Goal: Contribute content: Contribute content

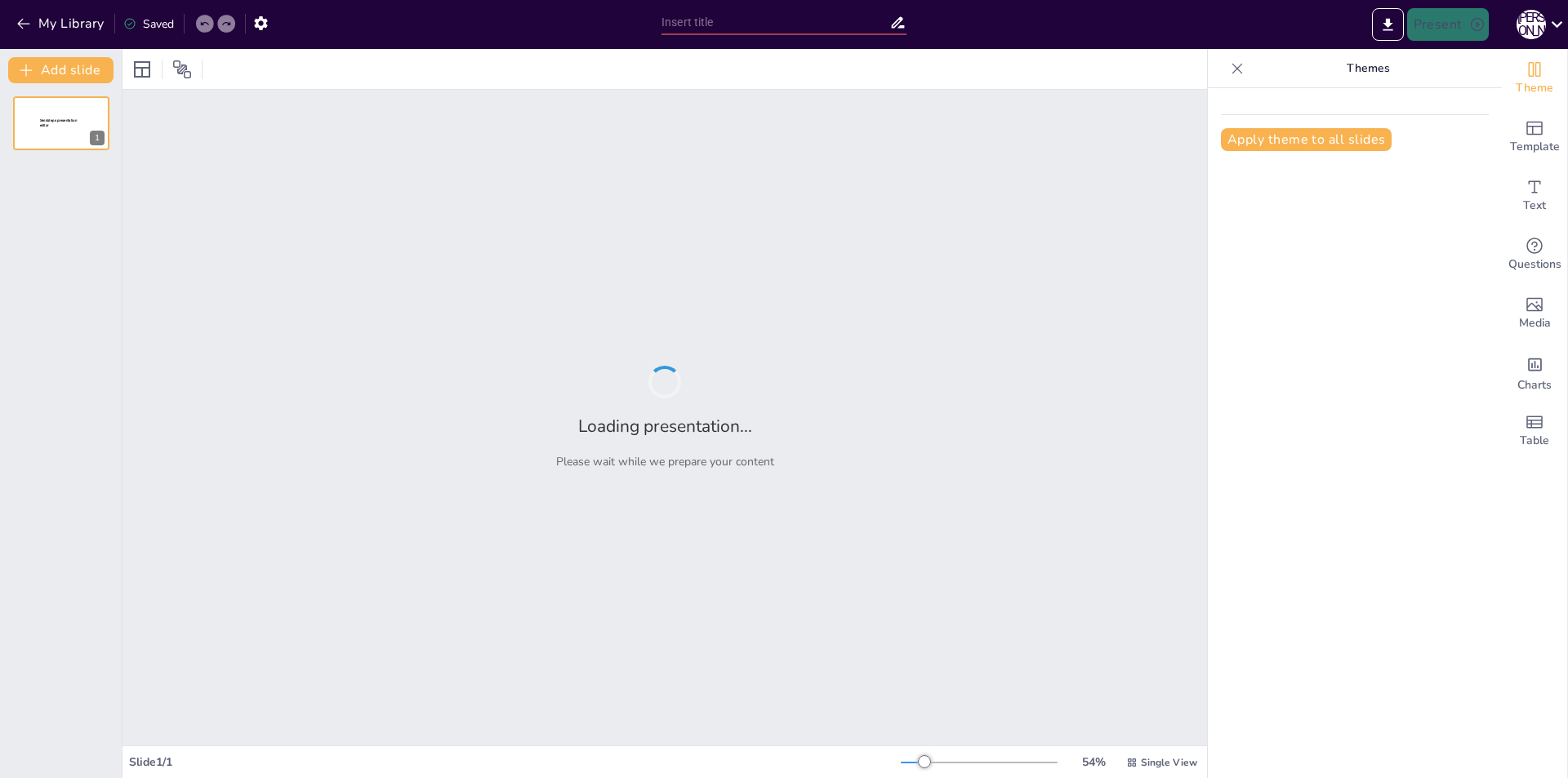
type input "New Sendsteps"
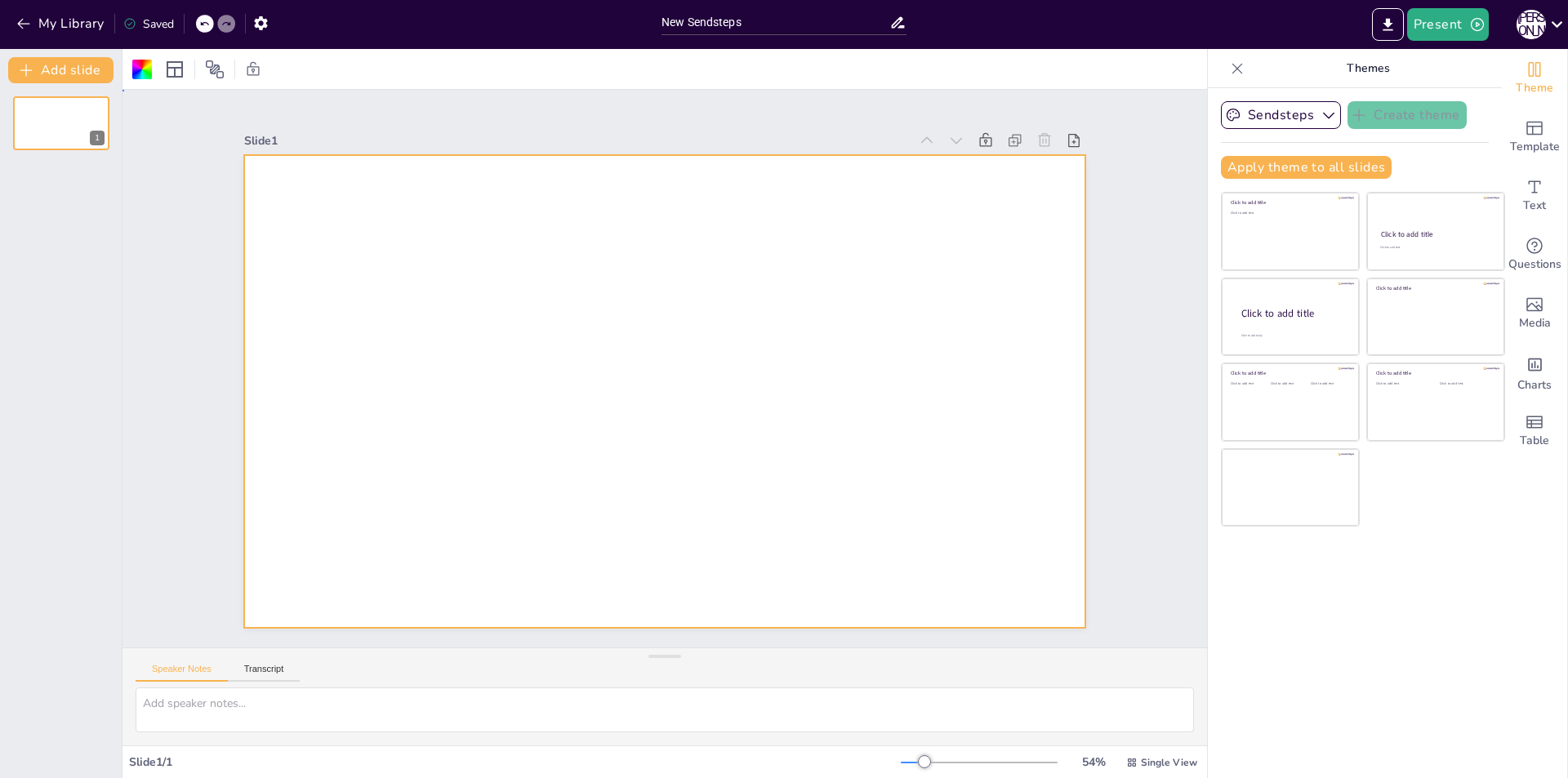
click at [451, 265] on div at bounding box center [664, 391] width 840 height 473
click at [1526, 145] on span "Template" at bounding box center [1534, 147] width 50 height 17
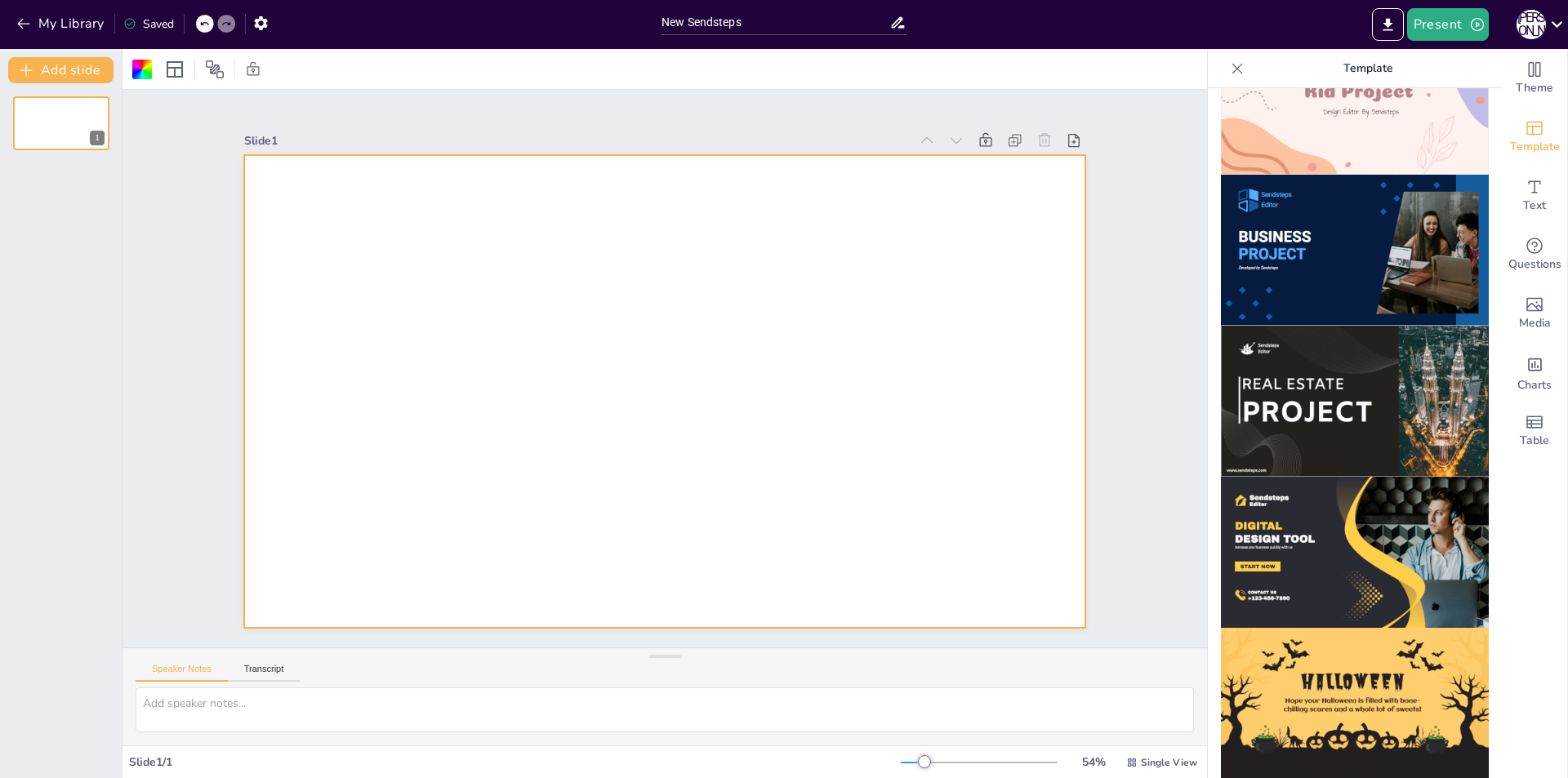
scroll to position [1384, 0]
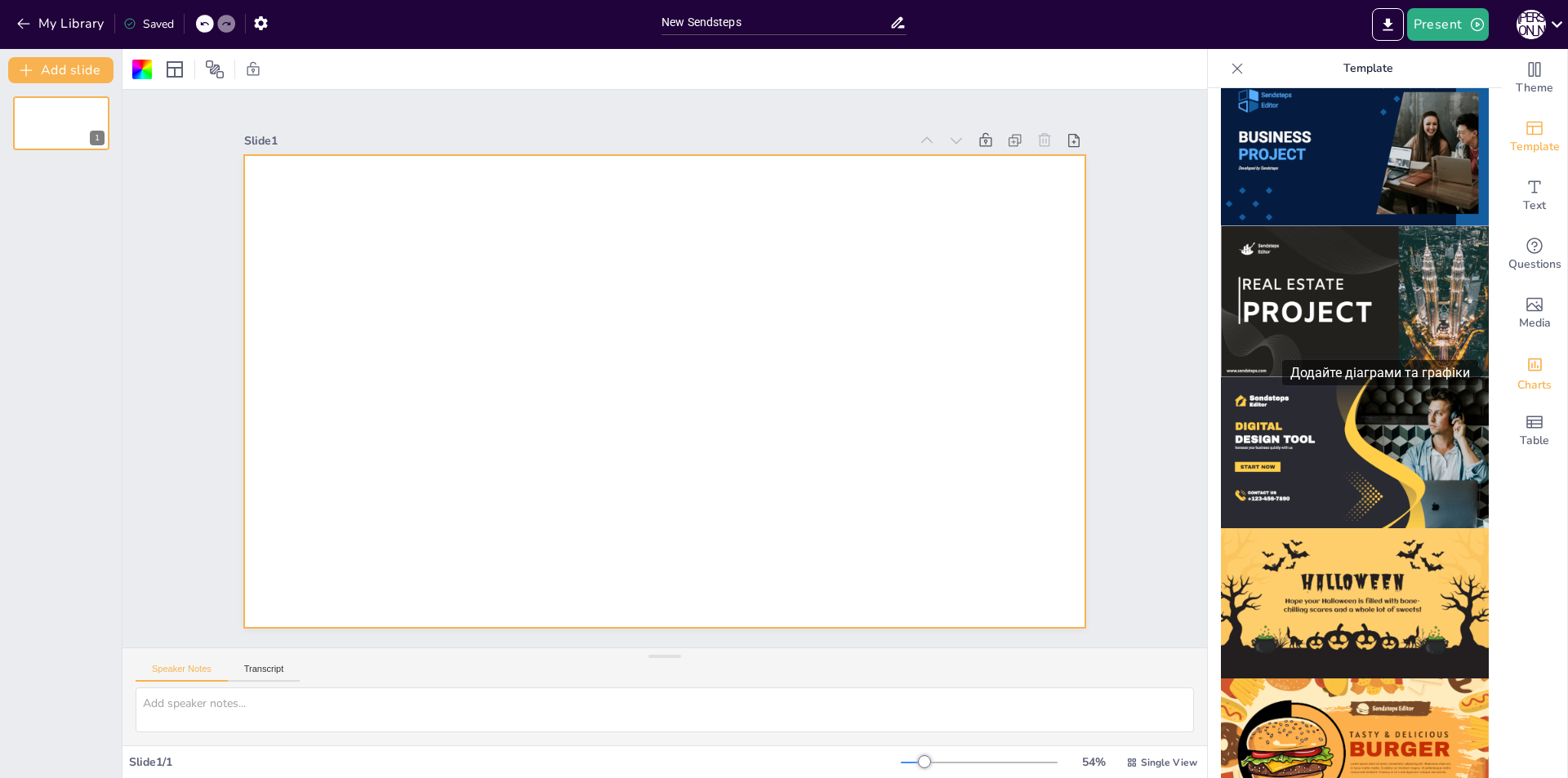
click at [1529, 371] on icon "Add charts and graphs" at bounding box center [1535, 364] width 17 height 17
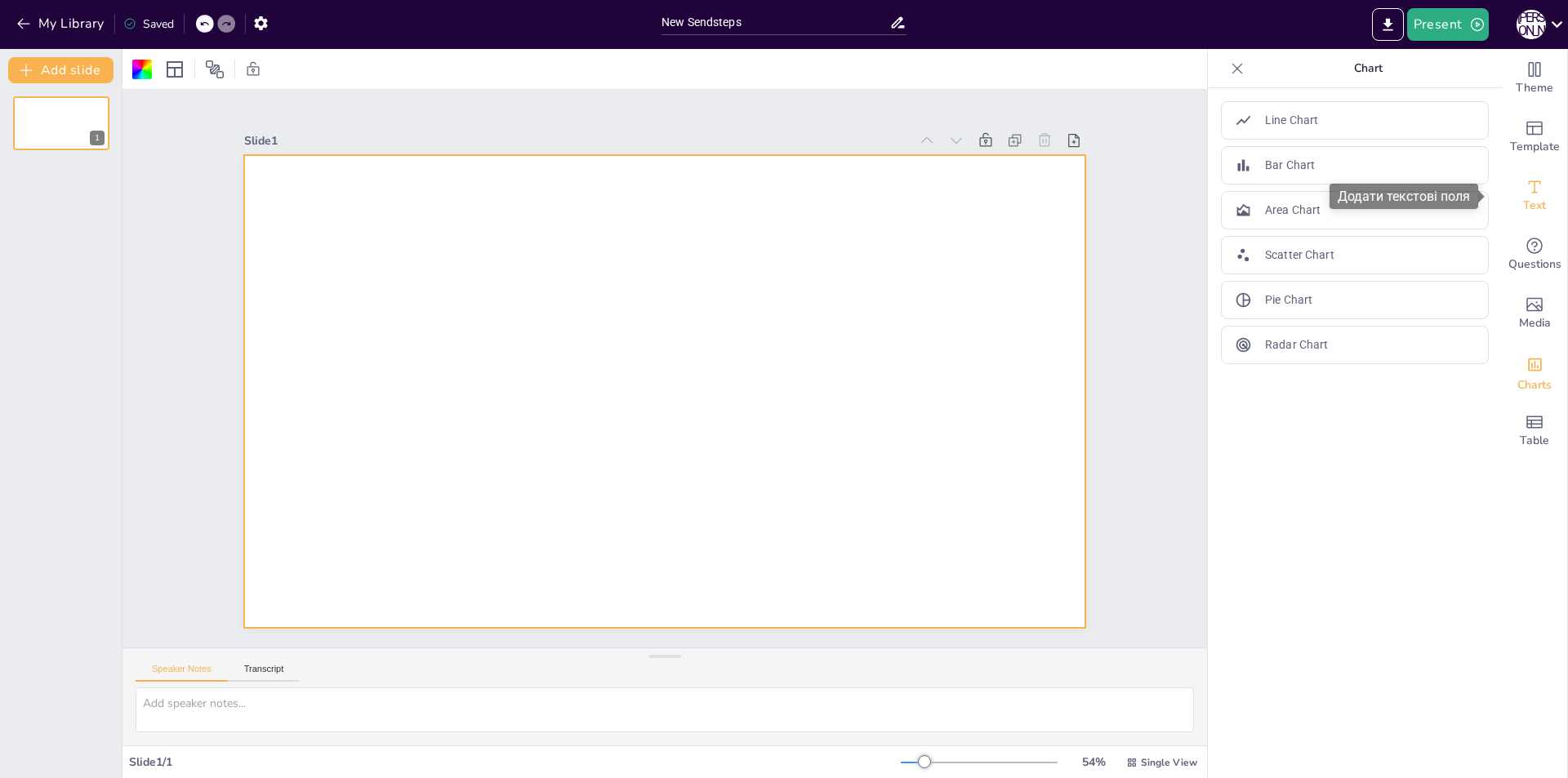
click at [1541, 192] on div "Text" at bounding box center [1534, 195] width 65 height 59
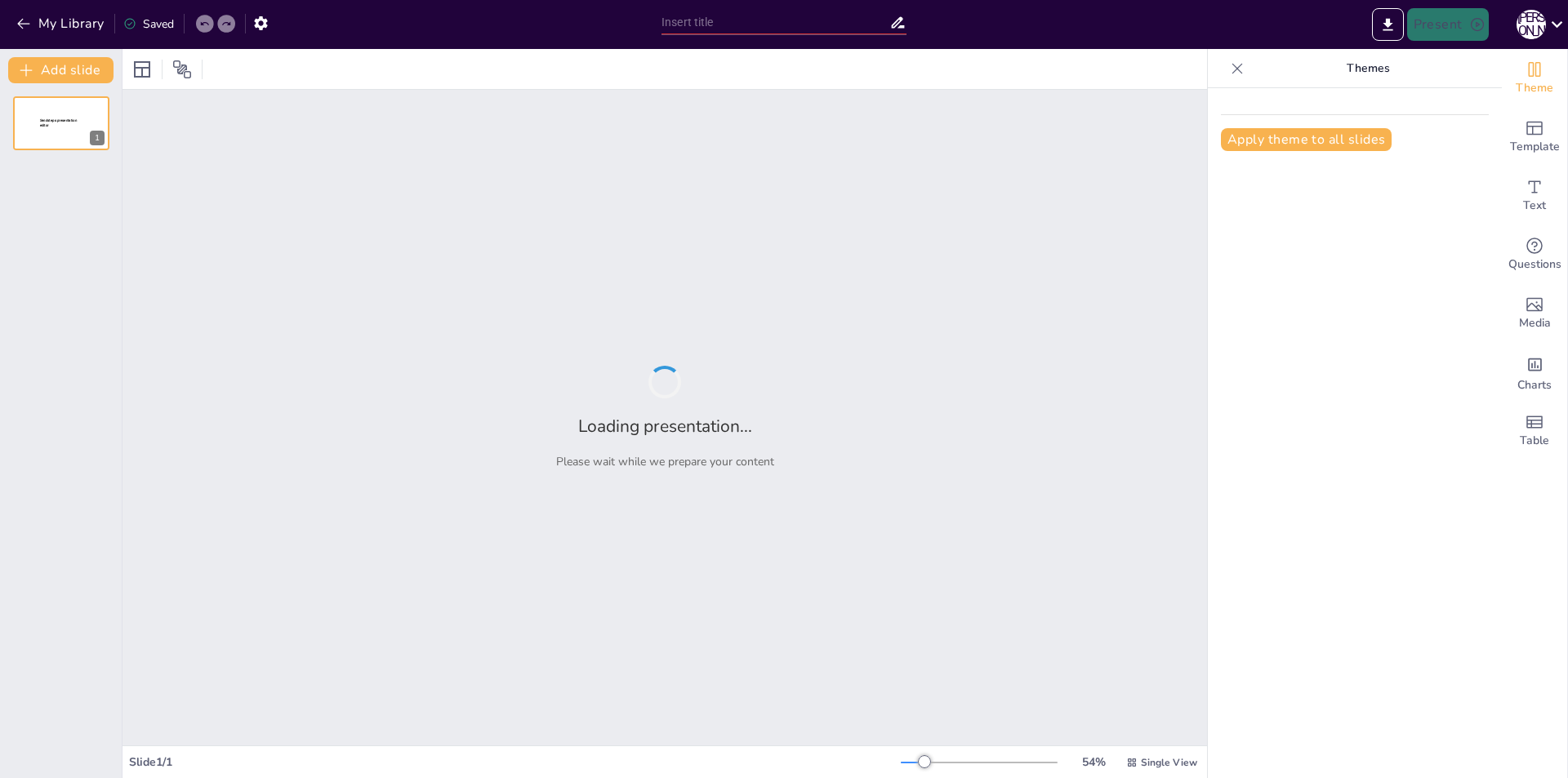
type input "Основи безпечного оновлення драйверів системи"
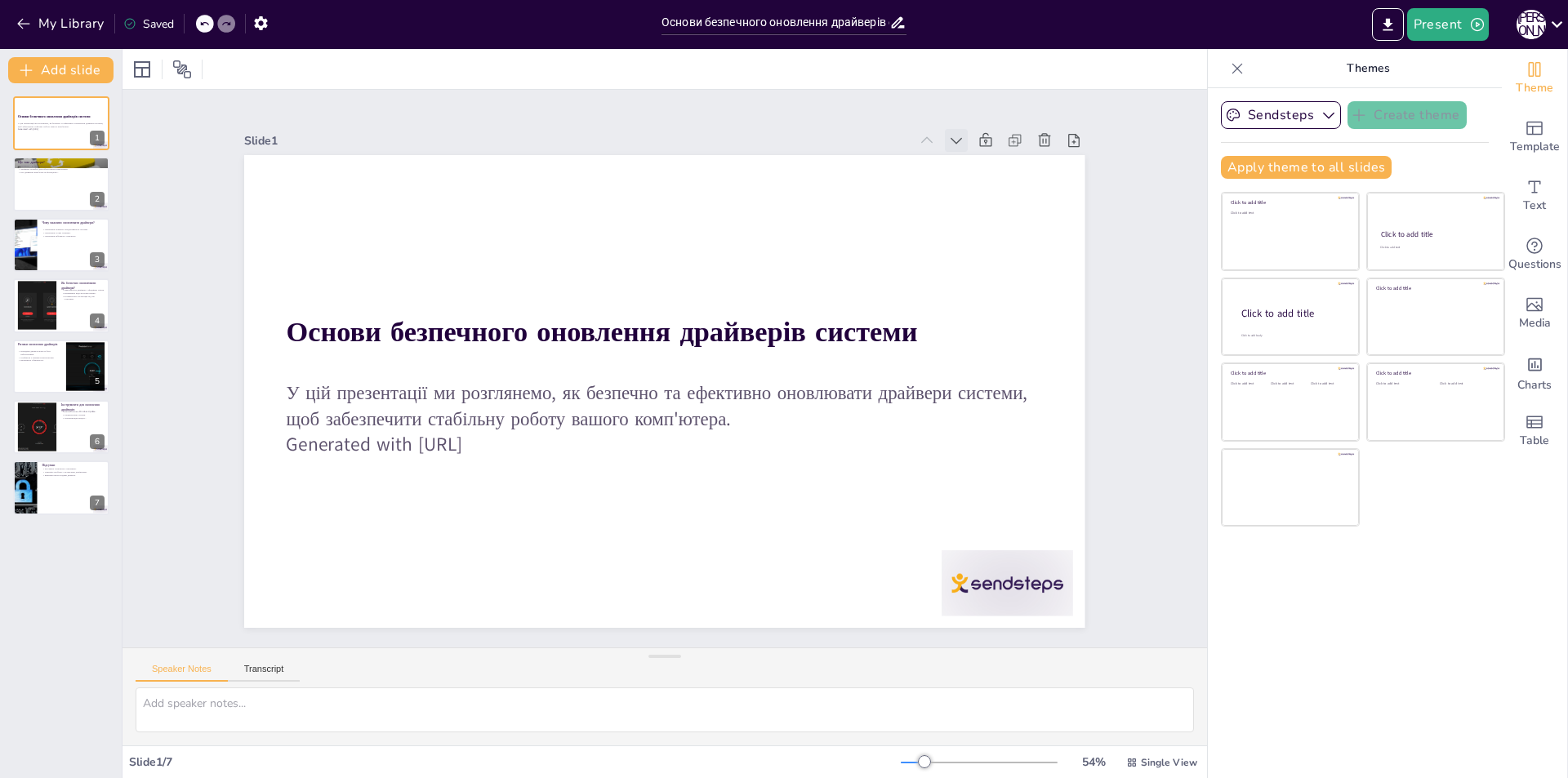
click at [948, 137] on icon at bounding box center [956, 140] width 17 height 17
click at [948, 133] on icon at bounding box center [956, 140] width 17 height 17
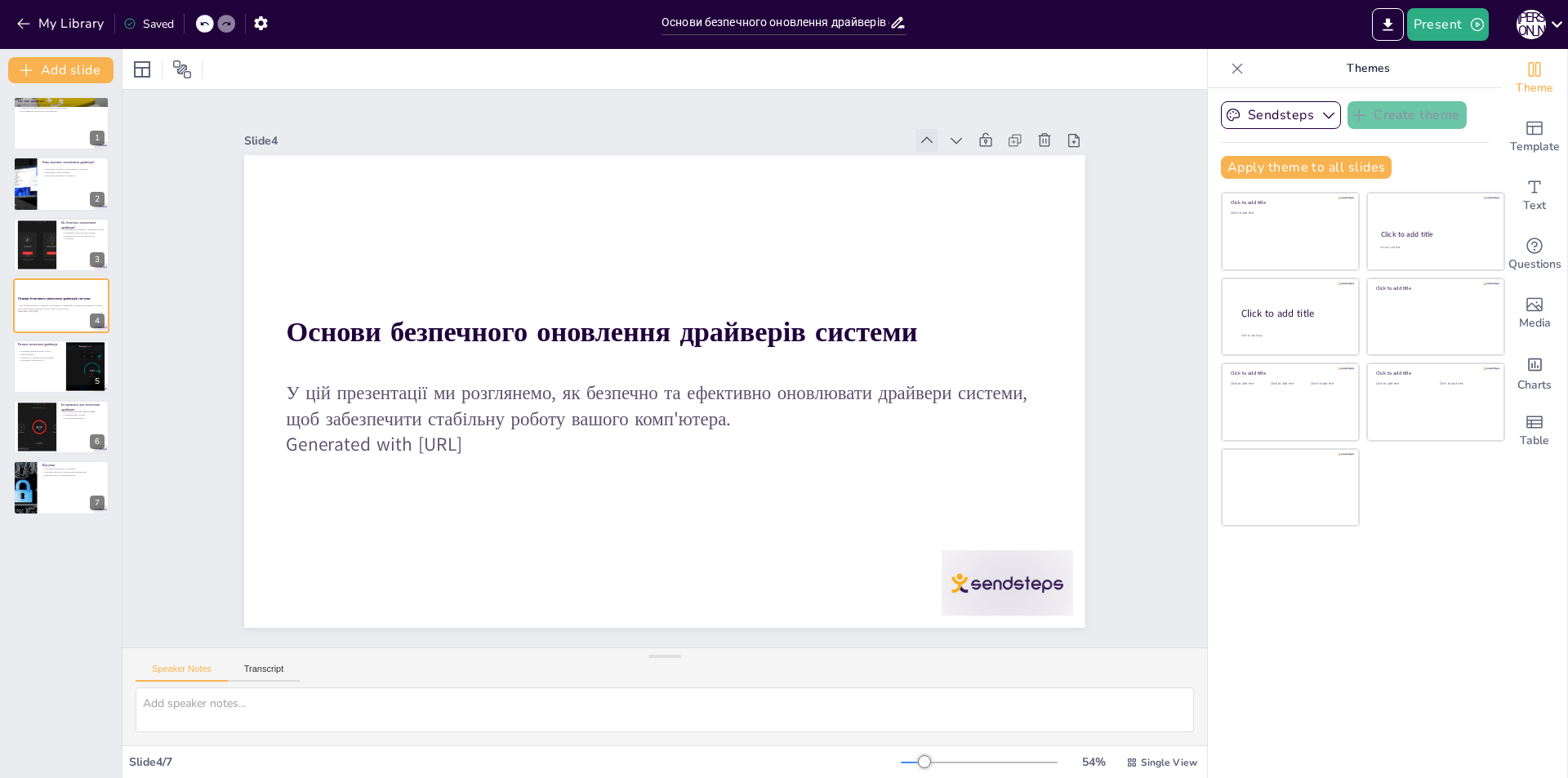
click at [919, 138] on icon at bounding box center [927, 140] width 17 height 17
click at [0, 0] on icon at bounding box center [0, 0] width 0 height 0
click at [919, 138] on icon at bounding box center [927, 140] width 17 height 17
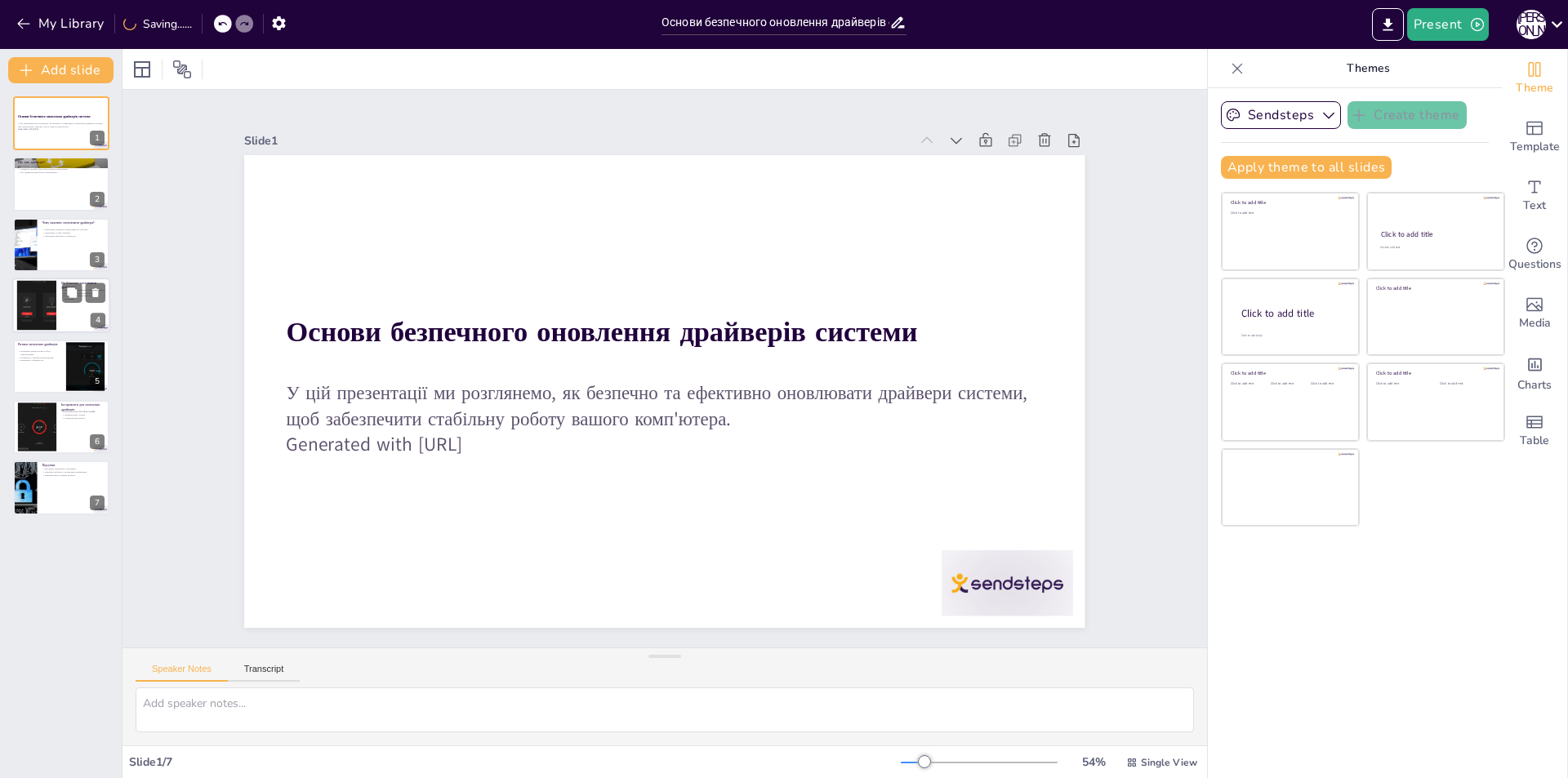
click at [45, 320] on div at bounding box center [36, 305] width 74 height 50
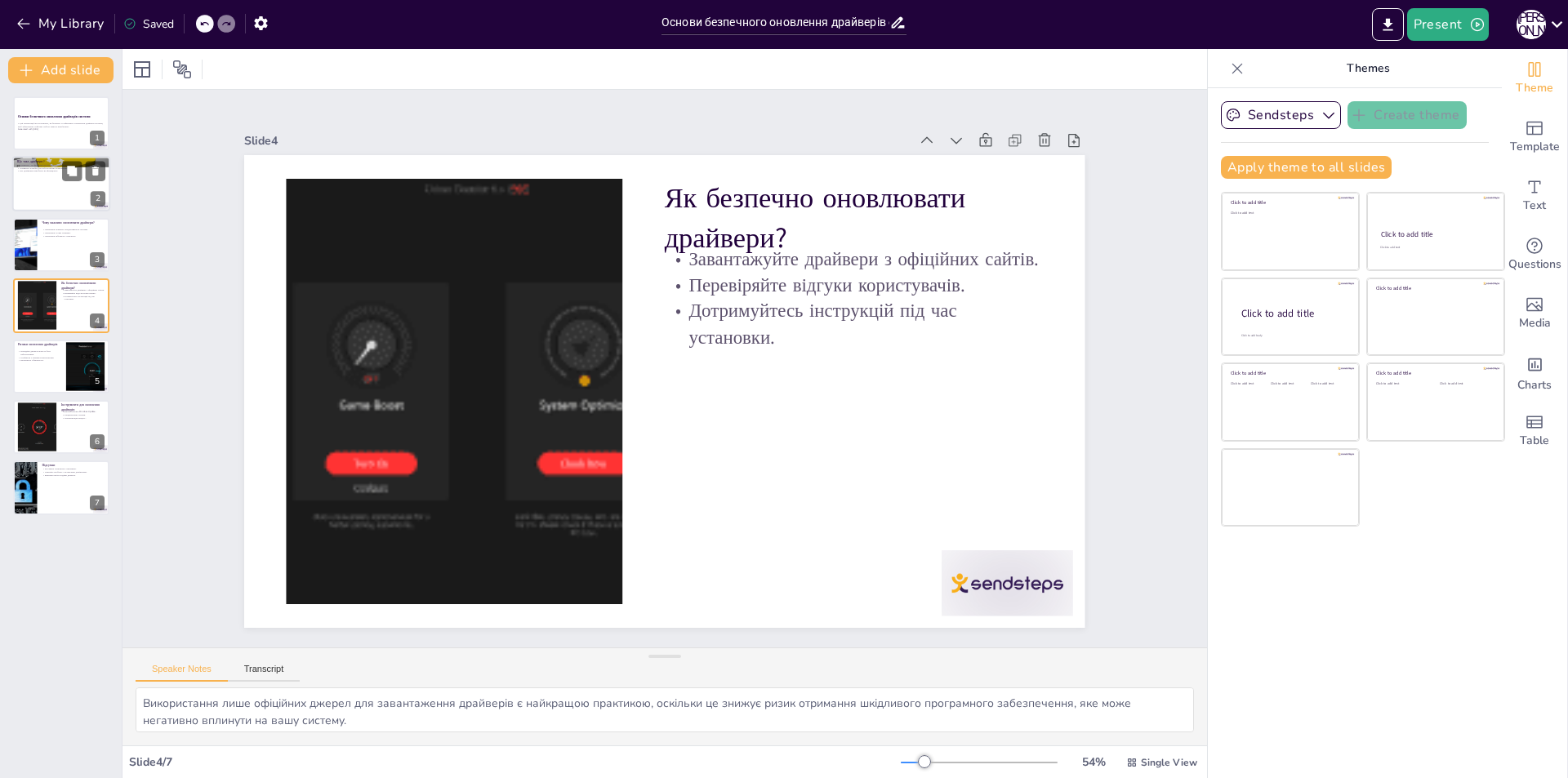
click at [63, 196] on div at bounding box center [61, 184] width 98 height 55
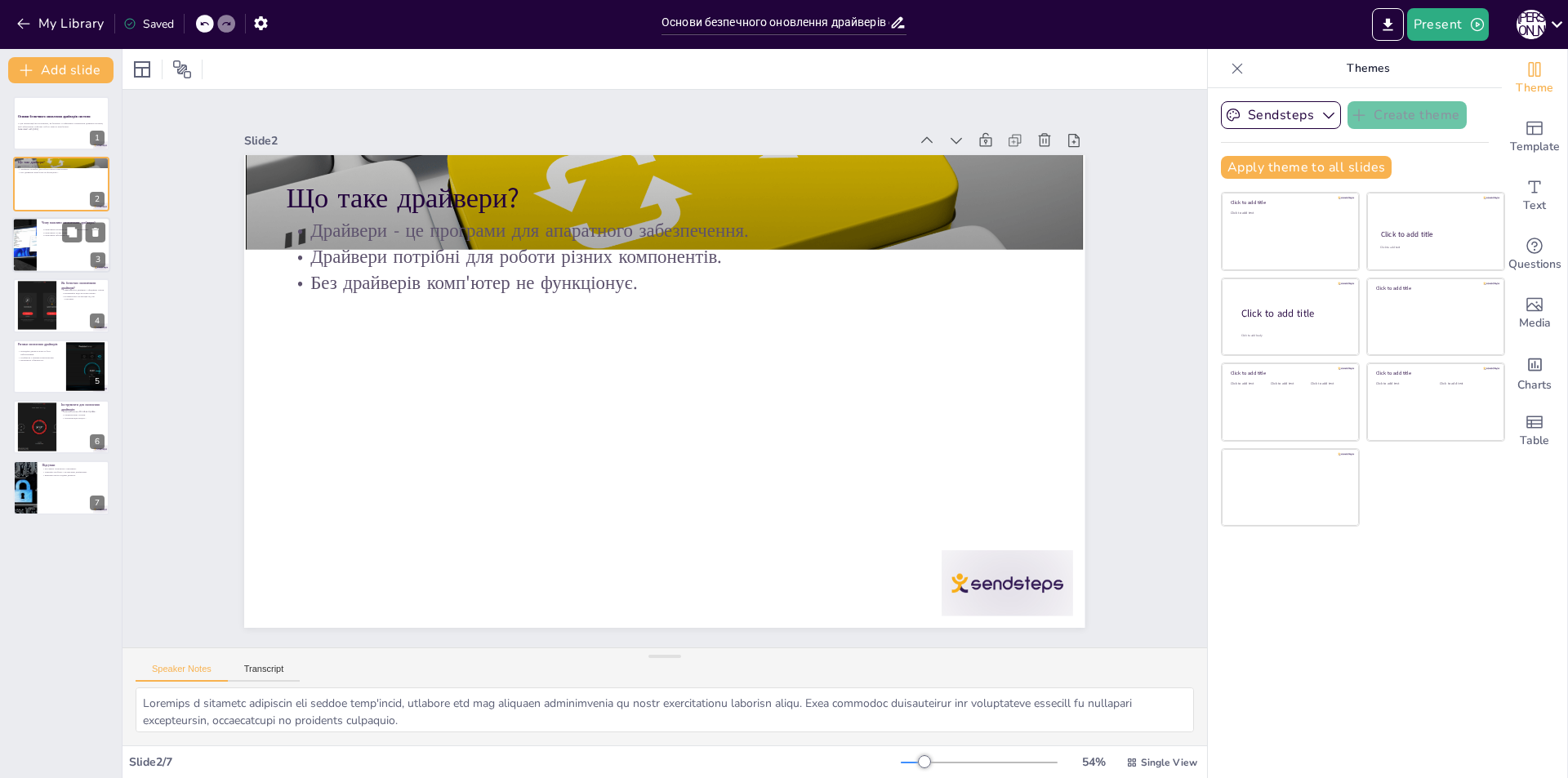
click at [36, 234] on div at bounding box center [24, 245] width 98 height 55
type textarea "Регулярне оновлення драйверів може суттєво підвищити продуктивність вашого комп…"
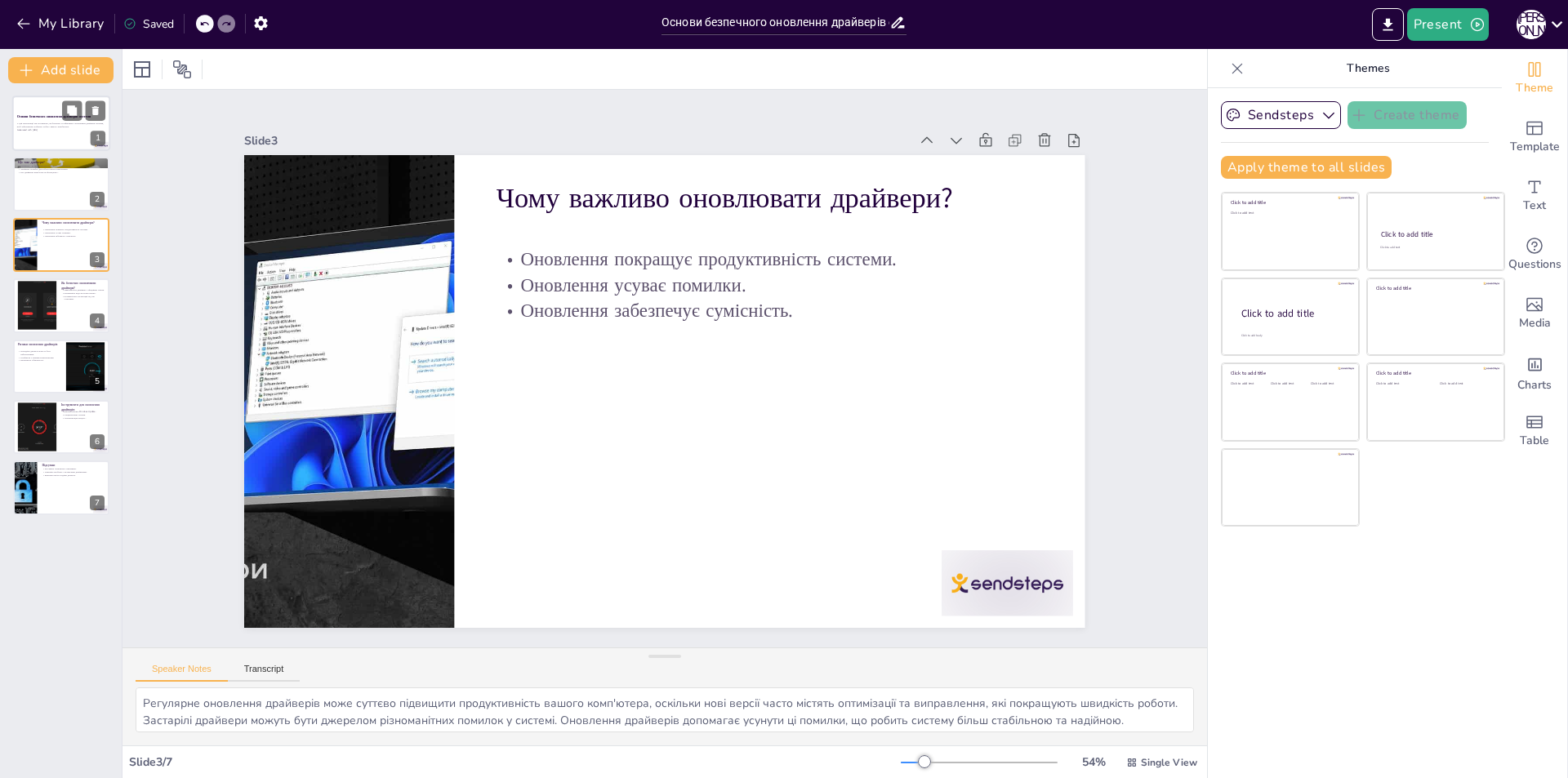
click at [56, 138] on div at bounding box center [61, 122] width 98 height 55
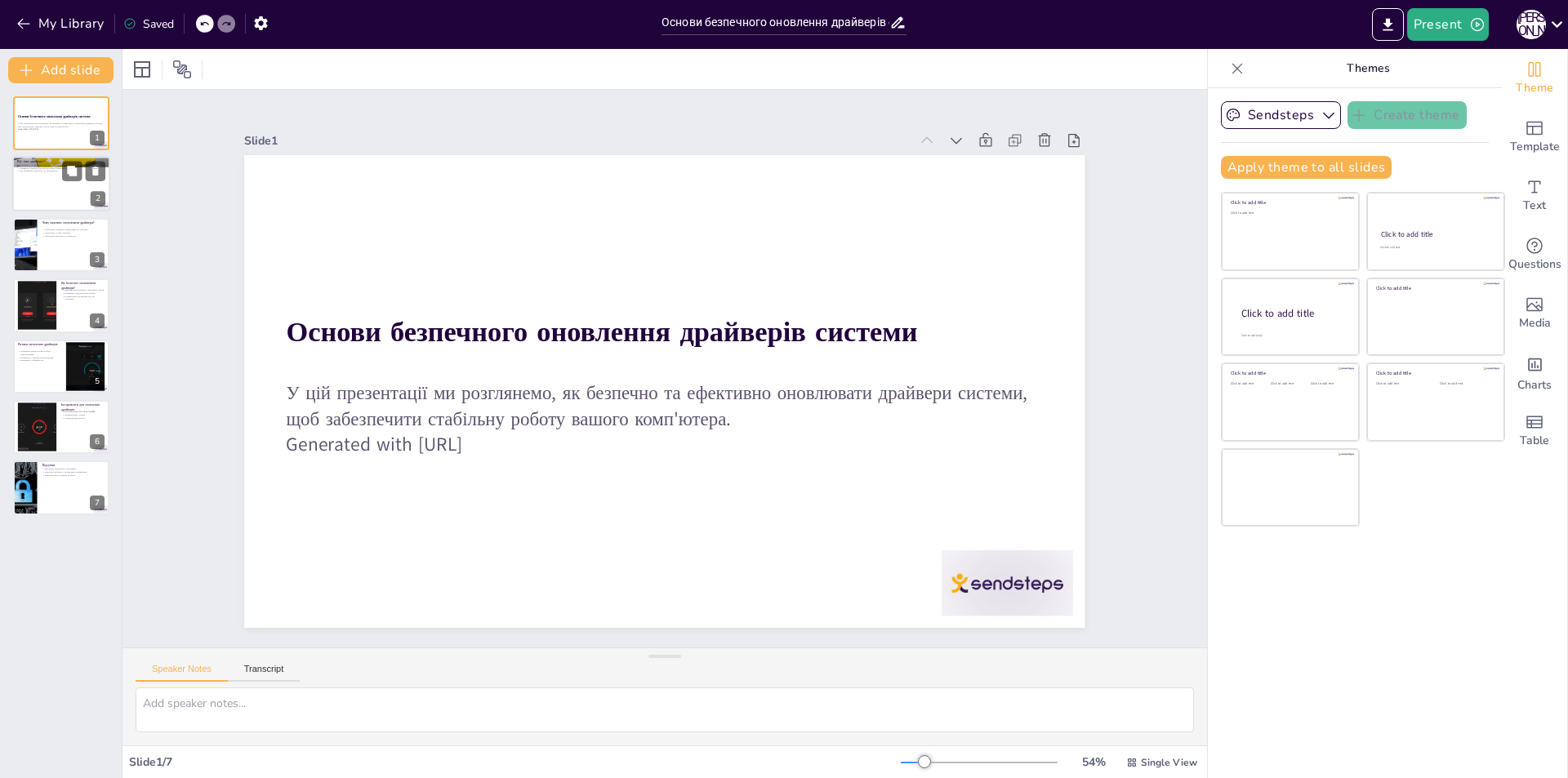
click at [34, 182] on div at bounding box center [61, 184] width 98 height 55
type textarea "Loremips d sitametc adipiscin eli seddoe temp'incid, utlabore etd mag aliquaen …"
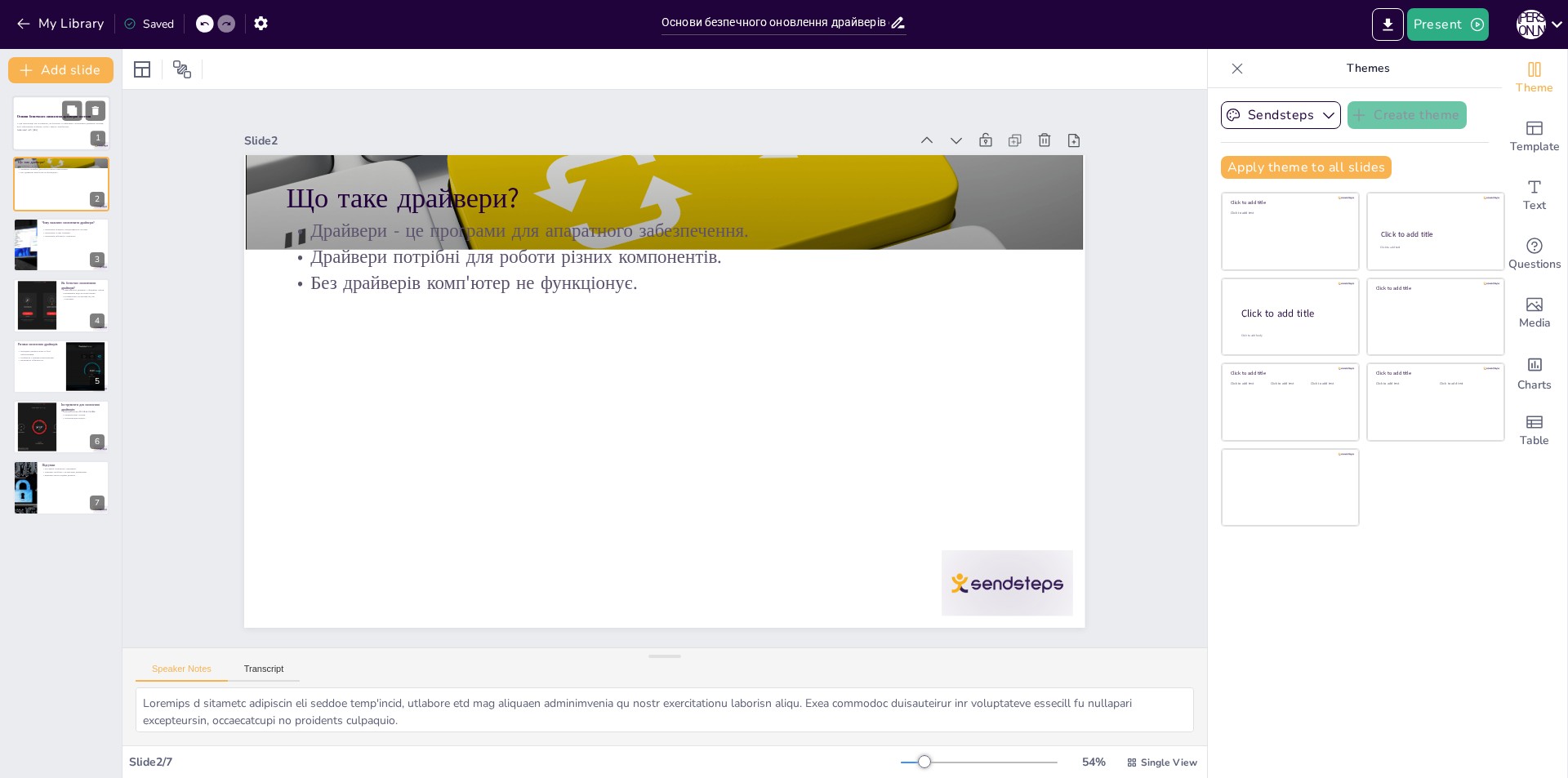
click at [34, 104] on div at bounding box center [61, 122] width 98 height 55
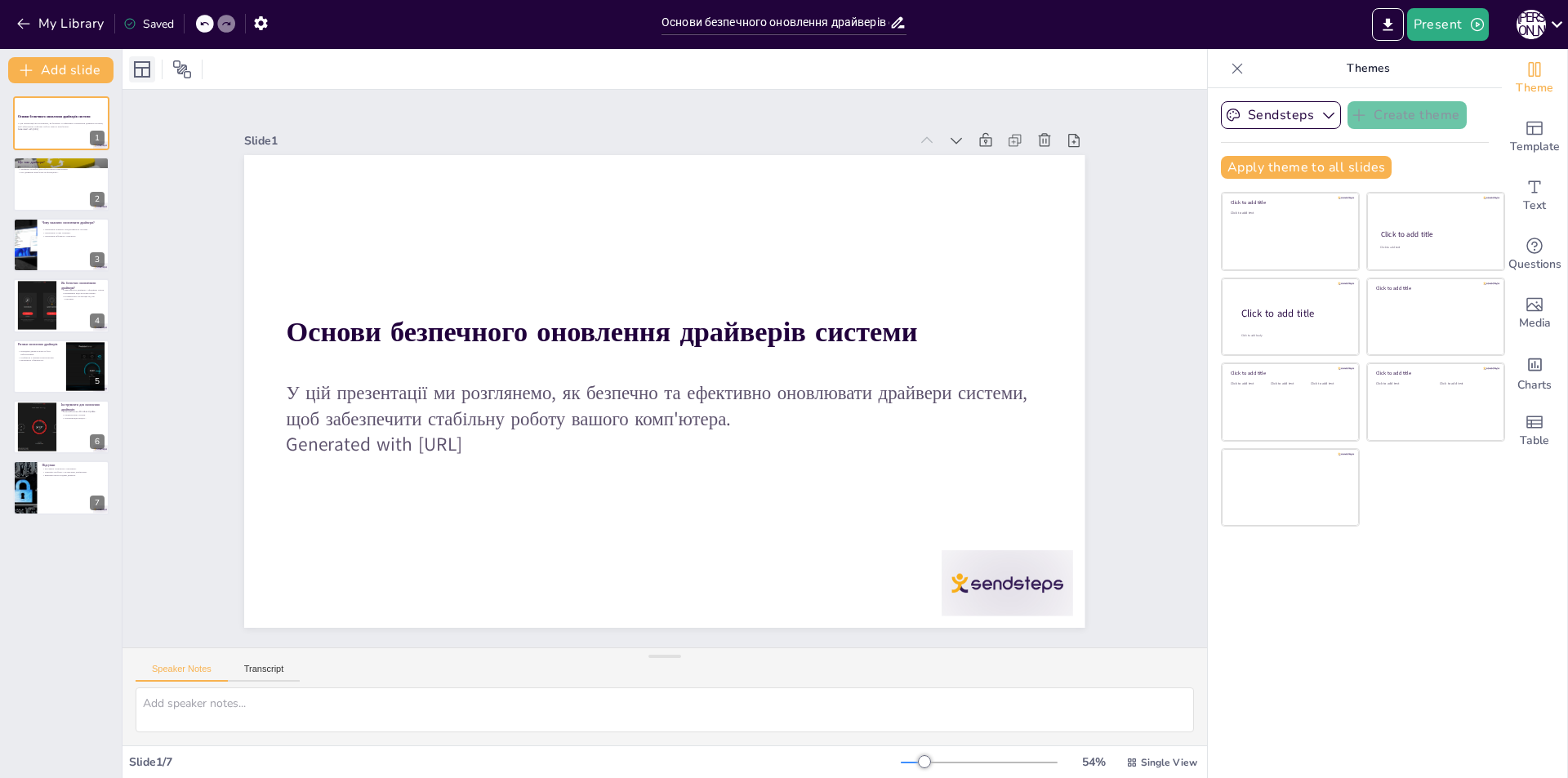
click at [147, 68] on icon at bounding box center [142, 69] width 17 height 17
click at [168, 27] on div "Saved" at bounding box center [149, 24] width 51 height 16
click at [161, 24] on div "Saved" at bounding box center [149, 24] width 51 height 16
click at [1385, 23] on icon "Export to PowerPoint" at bounding box center [1387, 23] width 10 height 13
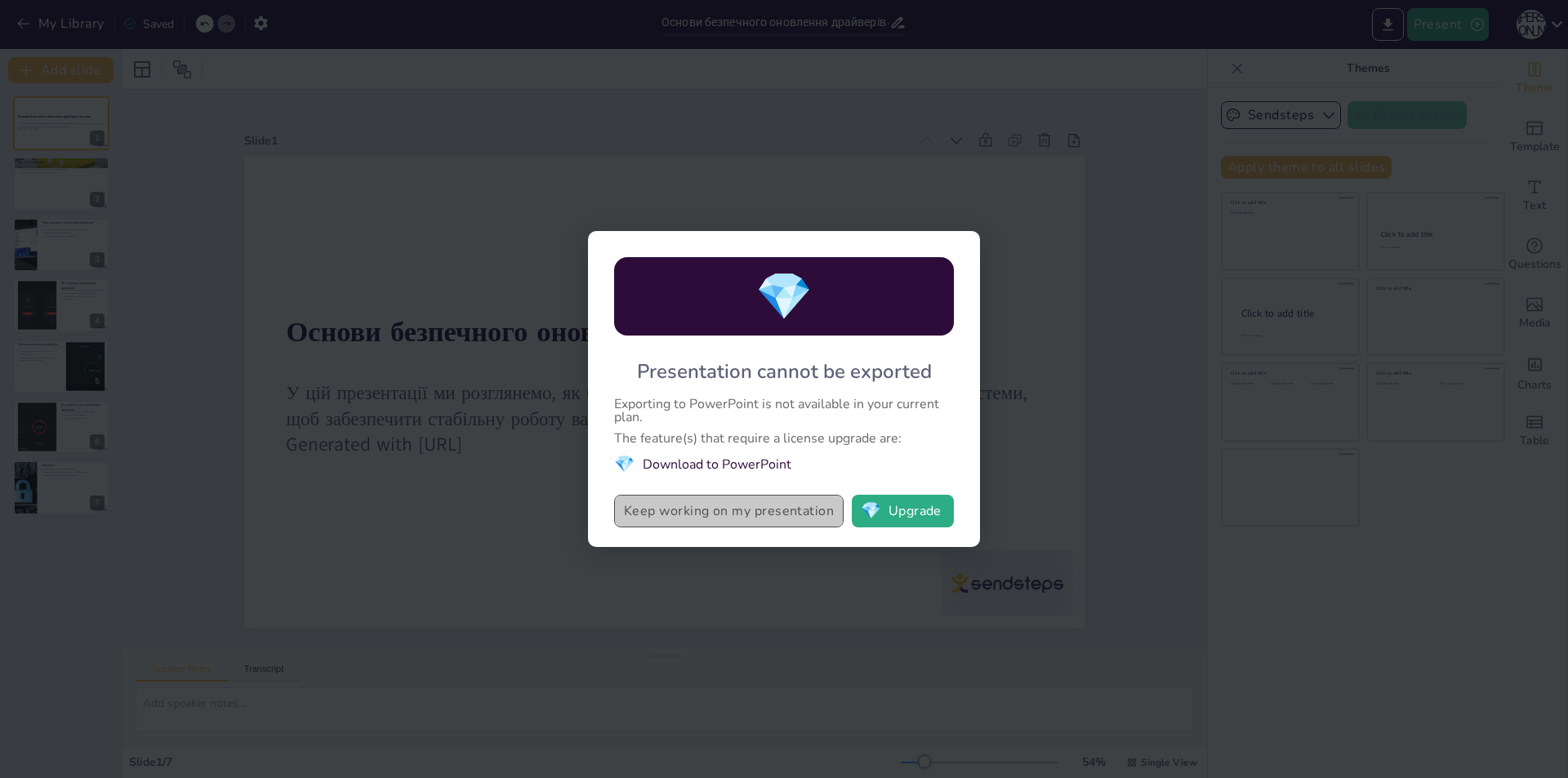
click at [777, 517] on button "Keep working on my presentation" at bounding box center [729, 511] width 229 height 33
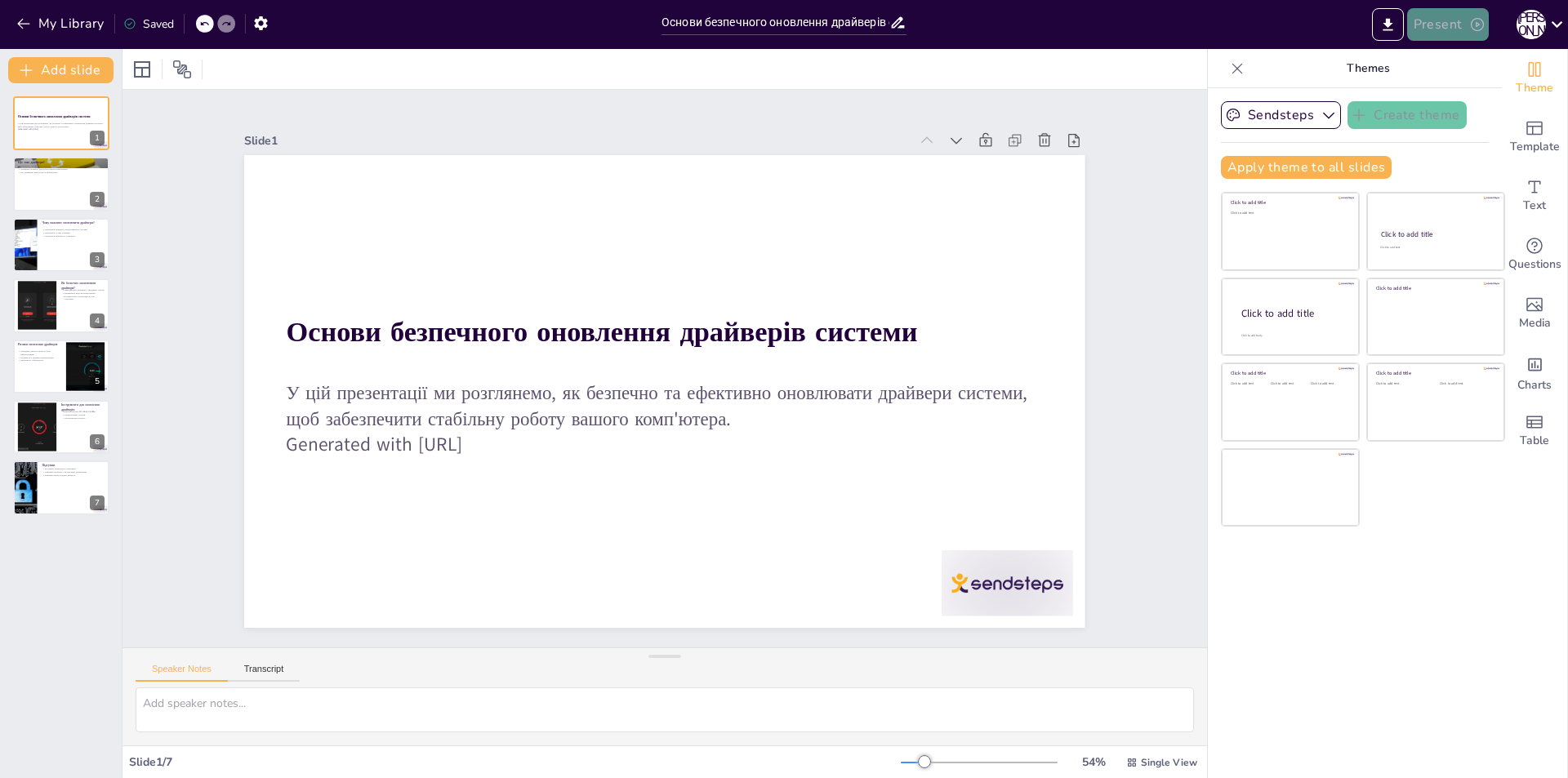
click at [1457, 24] on button "Present" at bounding box center [1448, 24] width 82 height 33
click at [1389, 22] on div at bounding box center [784, 389] width 1568 height 778
click at [1386, 26] on icon "Export to PowerPoint" at bounding box center [1388, 25] width 17 height 17
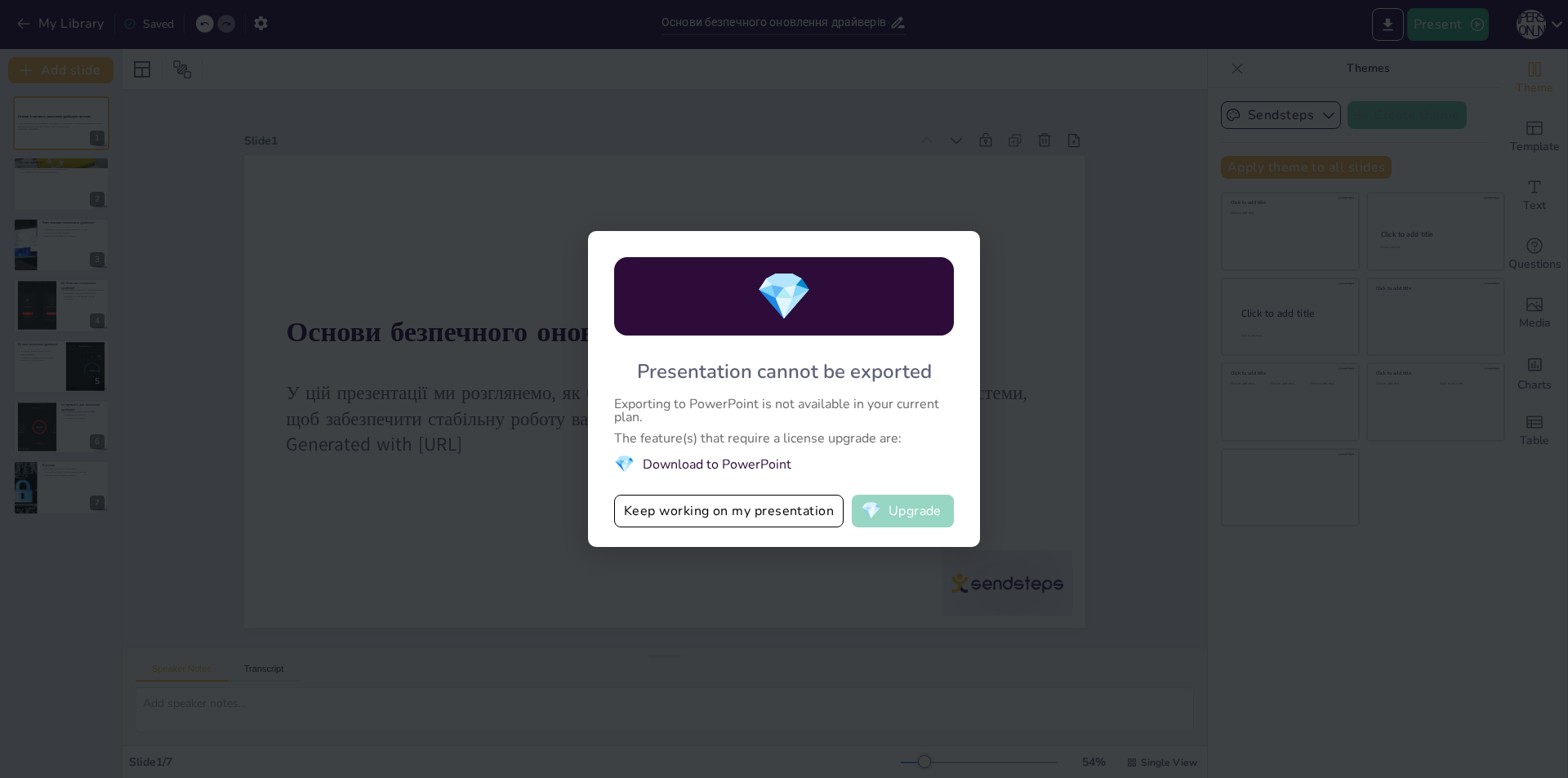
click at [894, 516] on button "💎 Upgrade" at bounding box center [903, 511] width 102 height 33
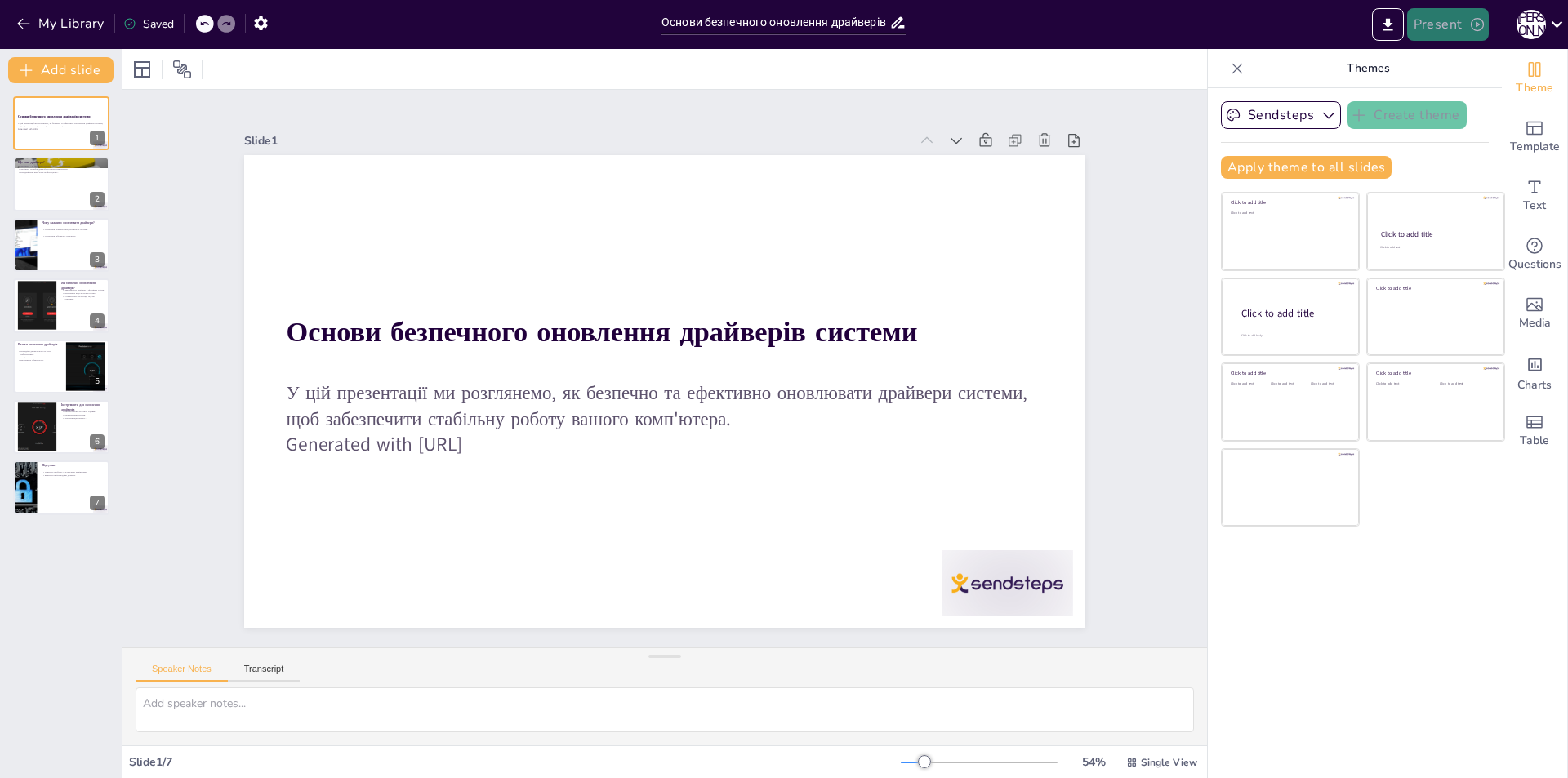
click at [1444, 30] on button "Present" at bounding box center [1448, 24] width 82 height 33
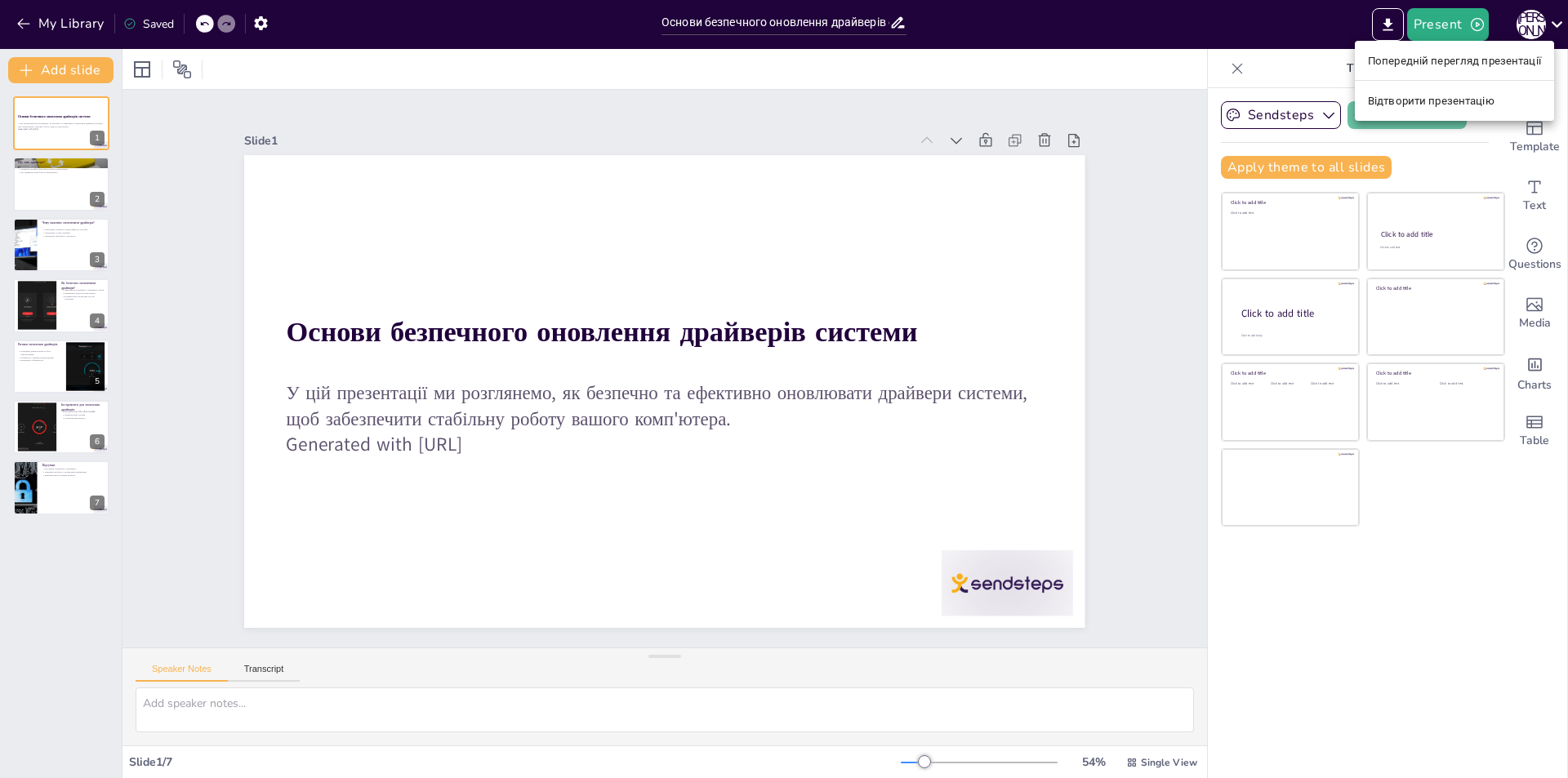
click at [1111, 100] on div at bounding box center [784, 389] width 1568 height 778
click at [1151, 51] on div at bounding box center [665, 68] width 1084 height 40
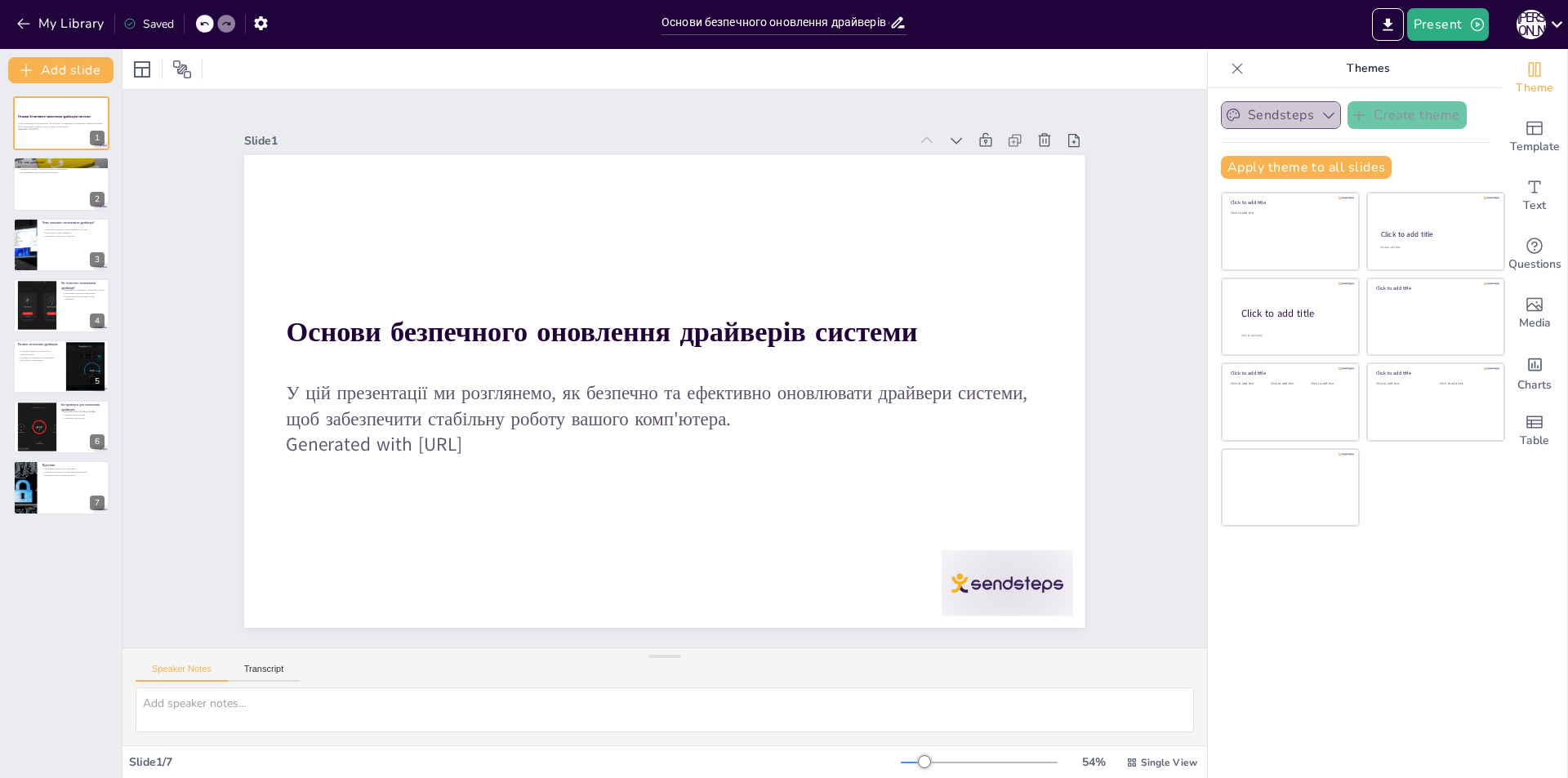
click at [1320, 118] on icon "button" at bounding box center [1328, 115] width 17 height 17
click at [1320, 117] on icon "button" at bounding box center [1328, 115] width 17 height 17
click at [1388, 36] on button "Export to PowerPoint" at bounding box center [1387, 24] width 32 height 33
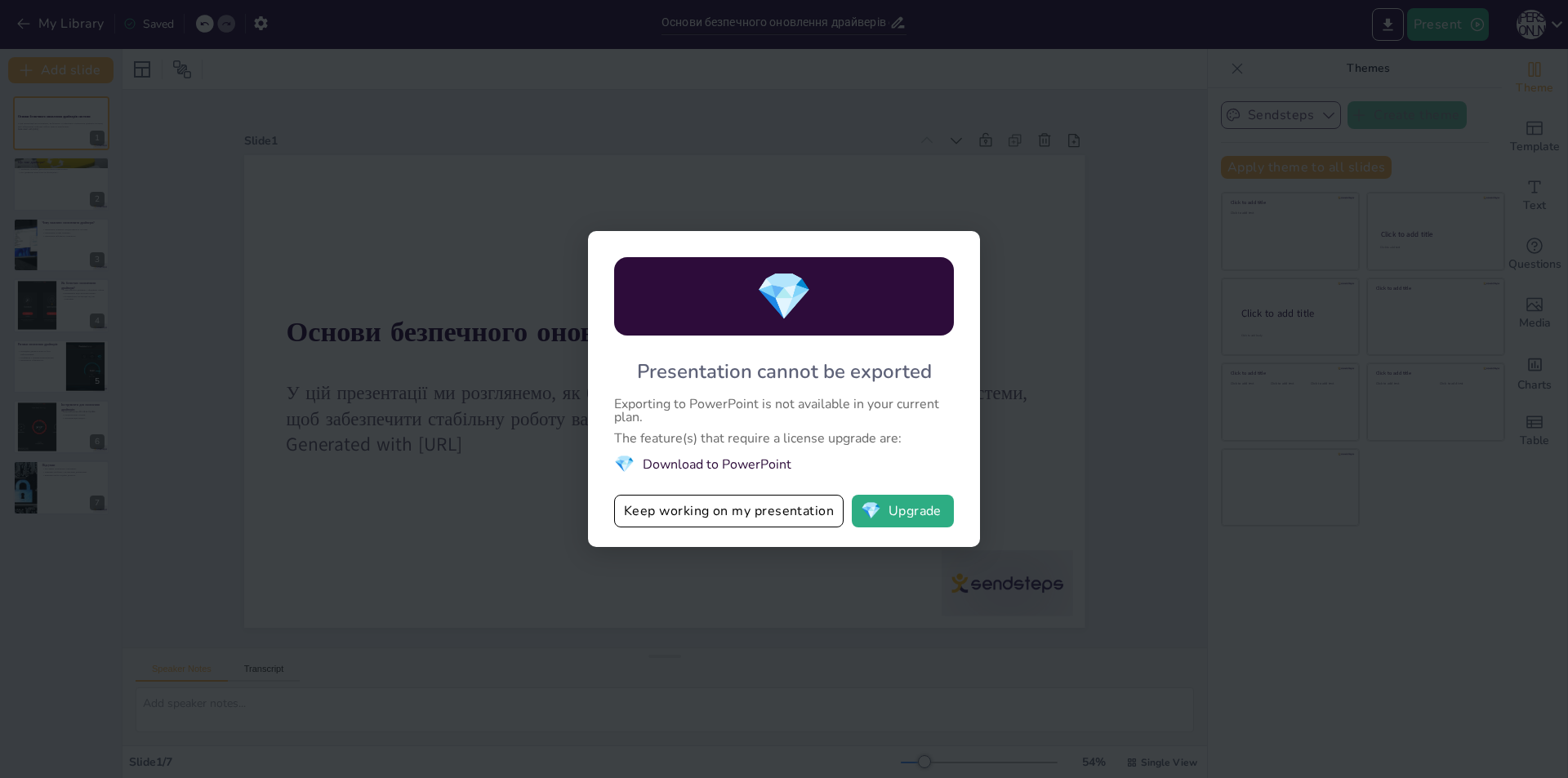
click at [1086, 360] on div "💎 Presentation cannot be exported Exporting to PowerPoint is not available in y…" at bounding box center [784, 389] width 1568 height 778
drag, startPoint x: 1068, startPoint y: 584, endPoint x: 1047, endPoint y: 570, distance: 25.2
click at [1069, 581] on div "💎 Presentation cannot be exported Exporting to PowerPoint is not available in y…" at bounding box center [784, 389] width 1568 height 778
click at [900, 517] on button "💎 Upgrade" at bounding box center [903, 511] width 102 height 33
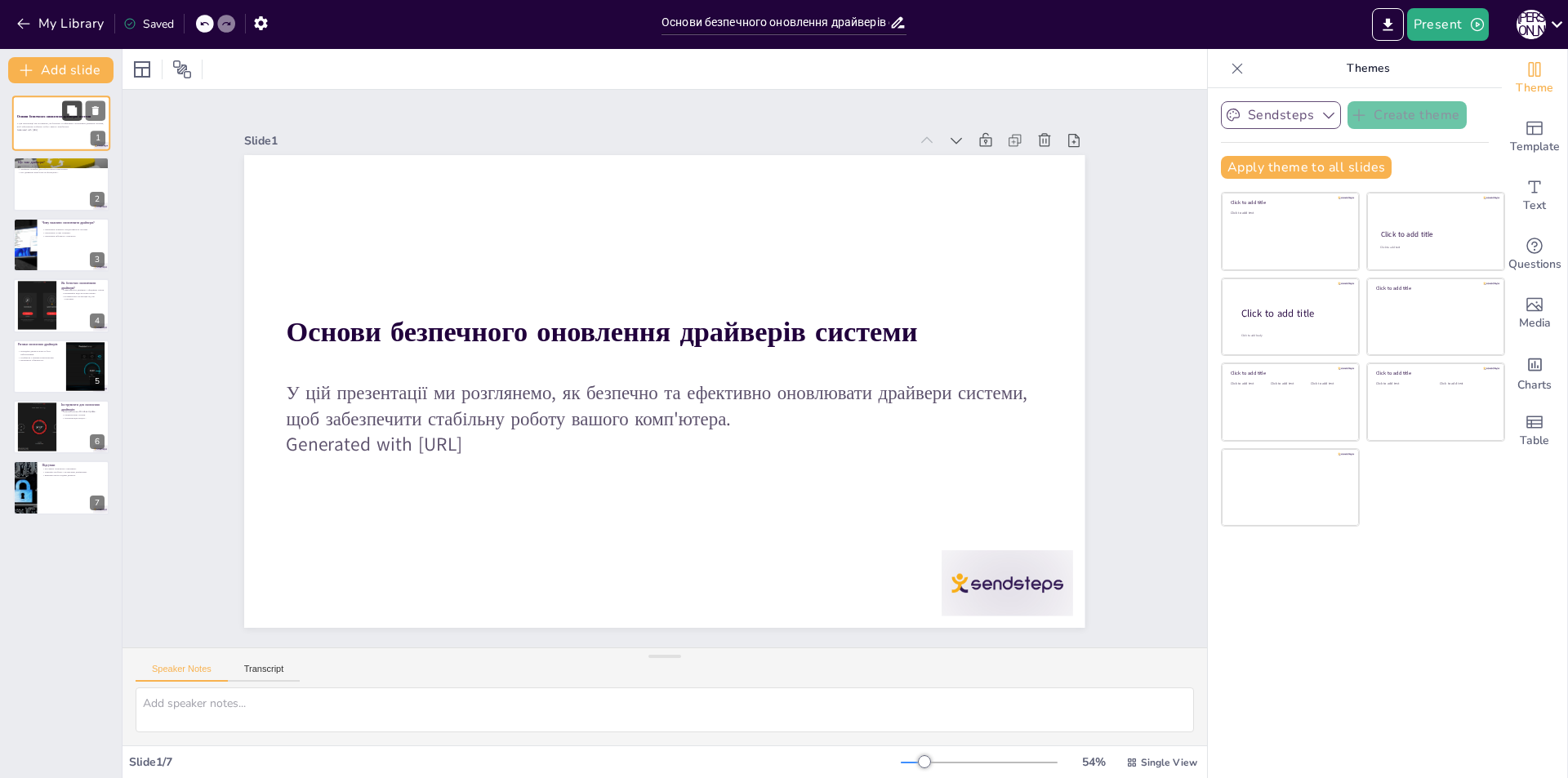
click at [73, 114] on icon at bounding box center [72, 110] width 10 height 10
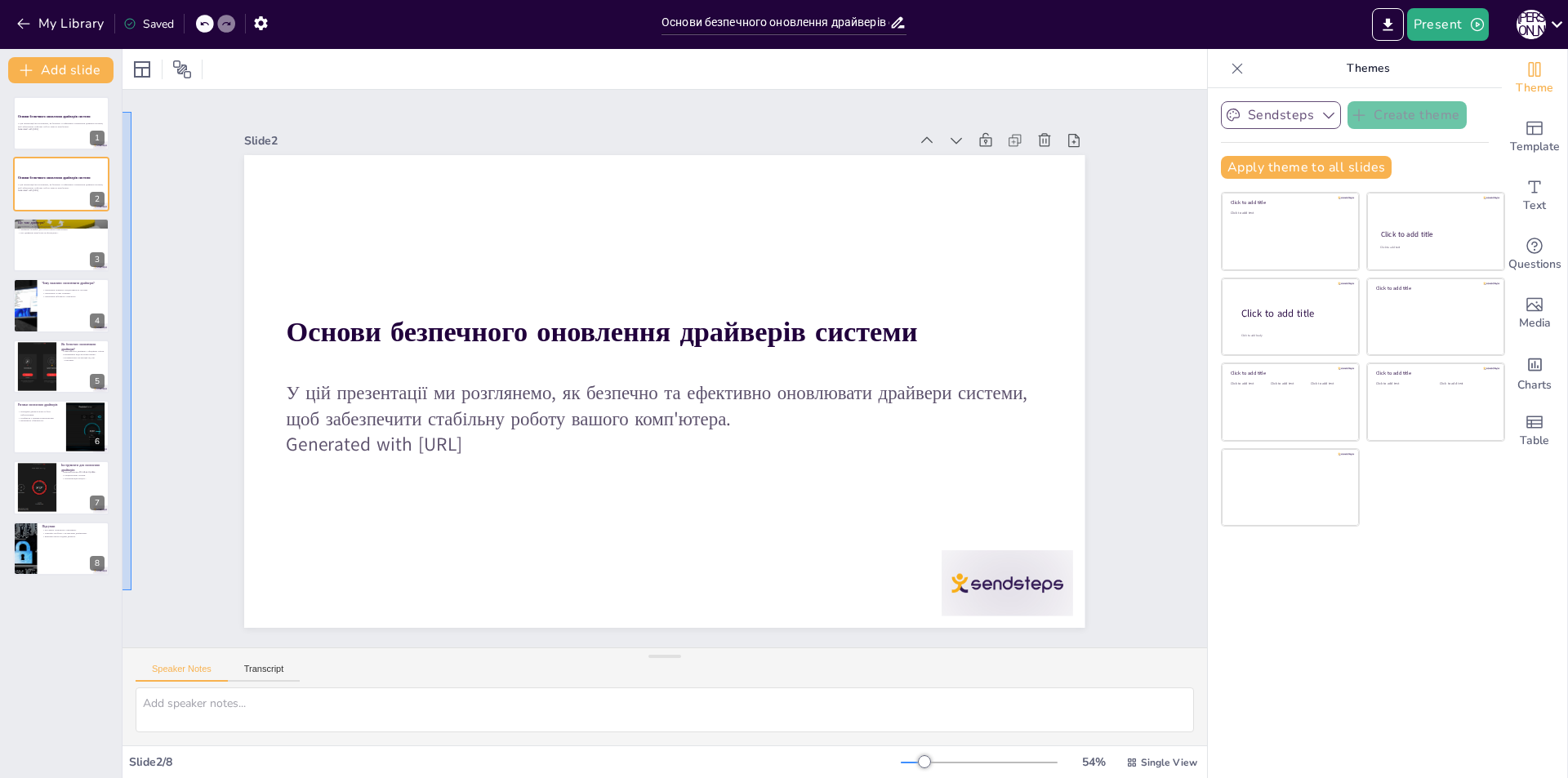
drag, startPoint x: 128, startPoint y: 161, endPoint x: 3, endPoint y: 591, distance: 447.8
click at [3, 591] on div "Document fonts Akatab Recently used Mulish Popular fonts Lato Montserrat Open S…" at bounding box center [784, 413] width 1568 height 729
click at [1555, 25] on icon at bounding box center [1557, 24] width 12 height 7
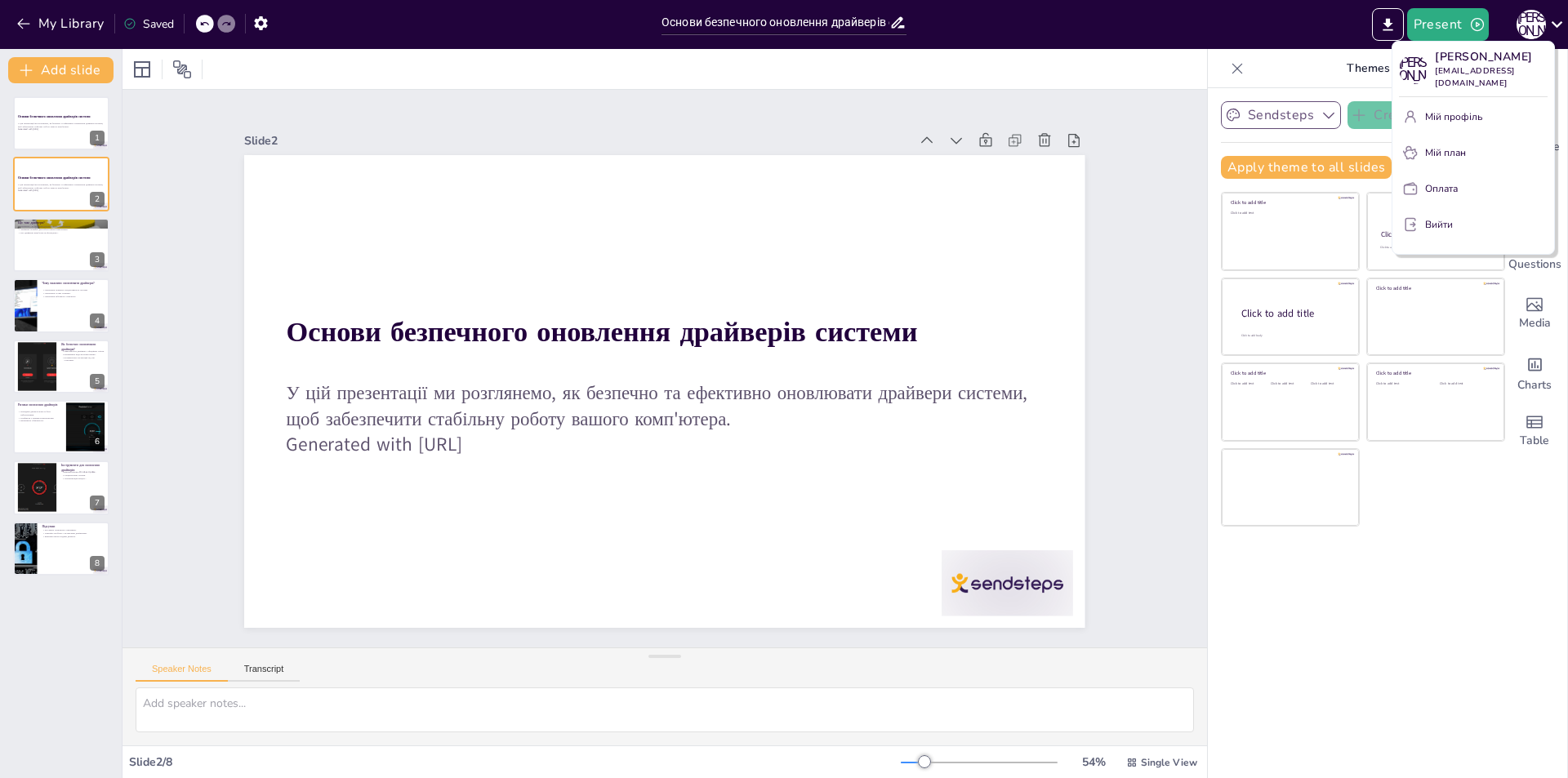
drag, startPoint x: 19, startPoint y: 100, endPoint x: 89, endPoint y: 628, distance: 532.6
click at [89, 628] on div at bounding box center [784, 389] width 1568 height 778
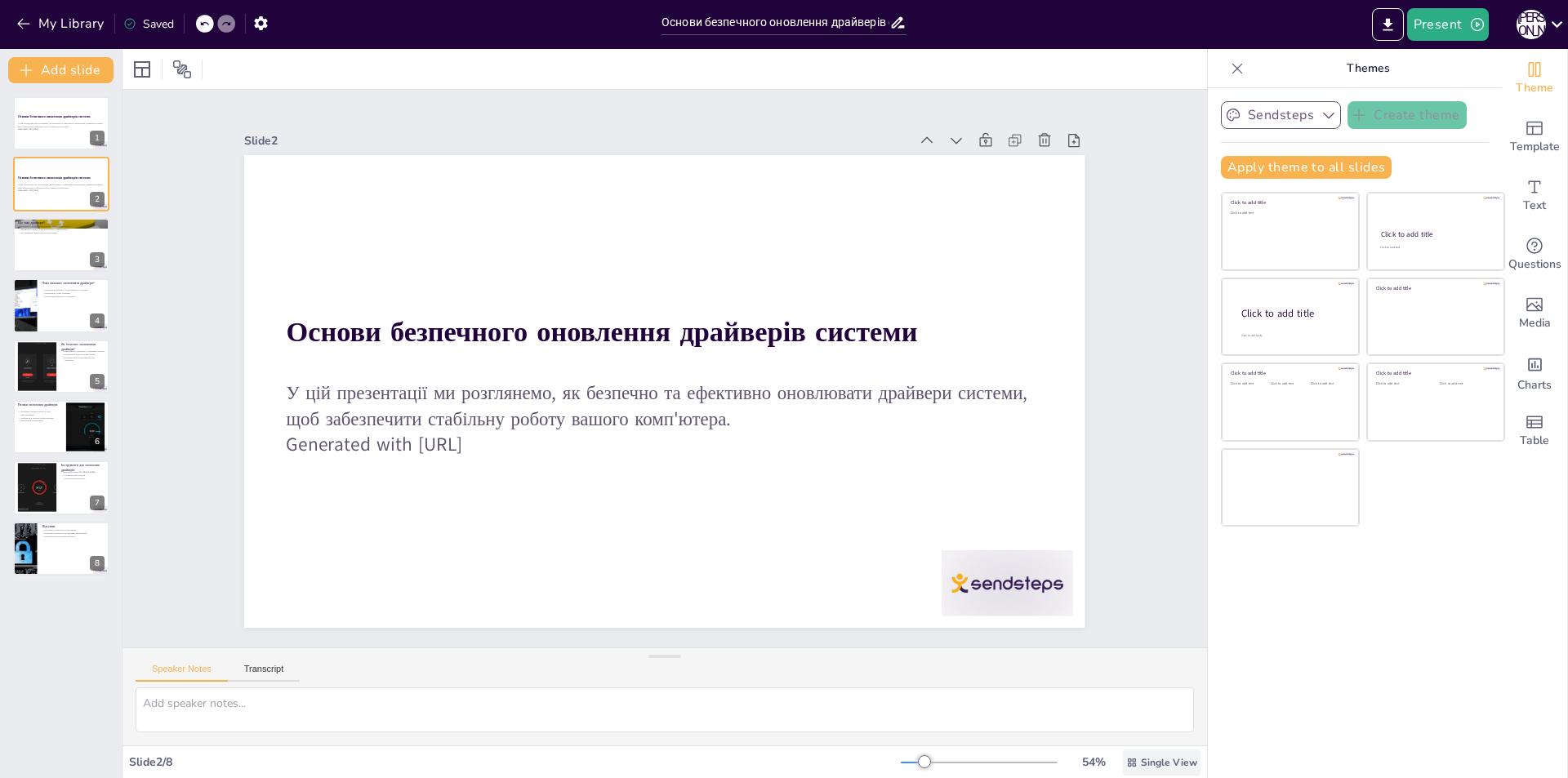
click at [1167, 765] on span "Single View" at bounding box center [1169, 761] width 56 height 13
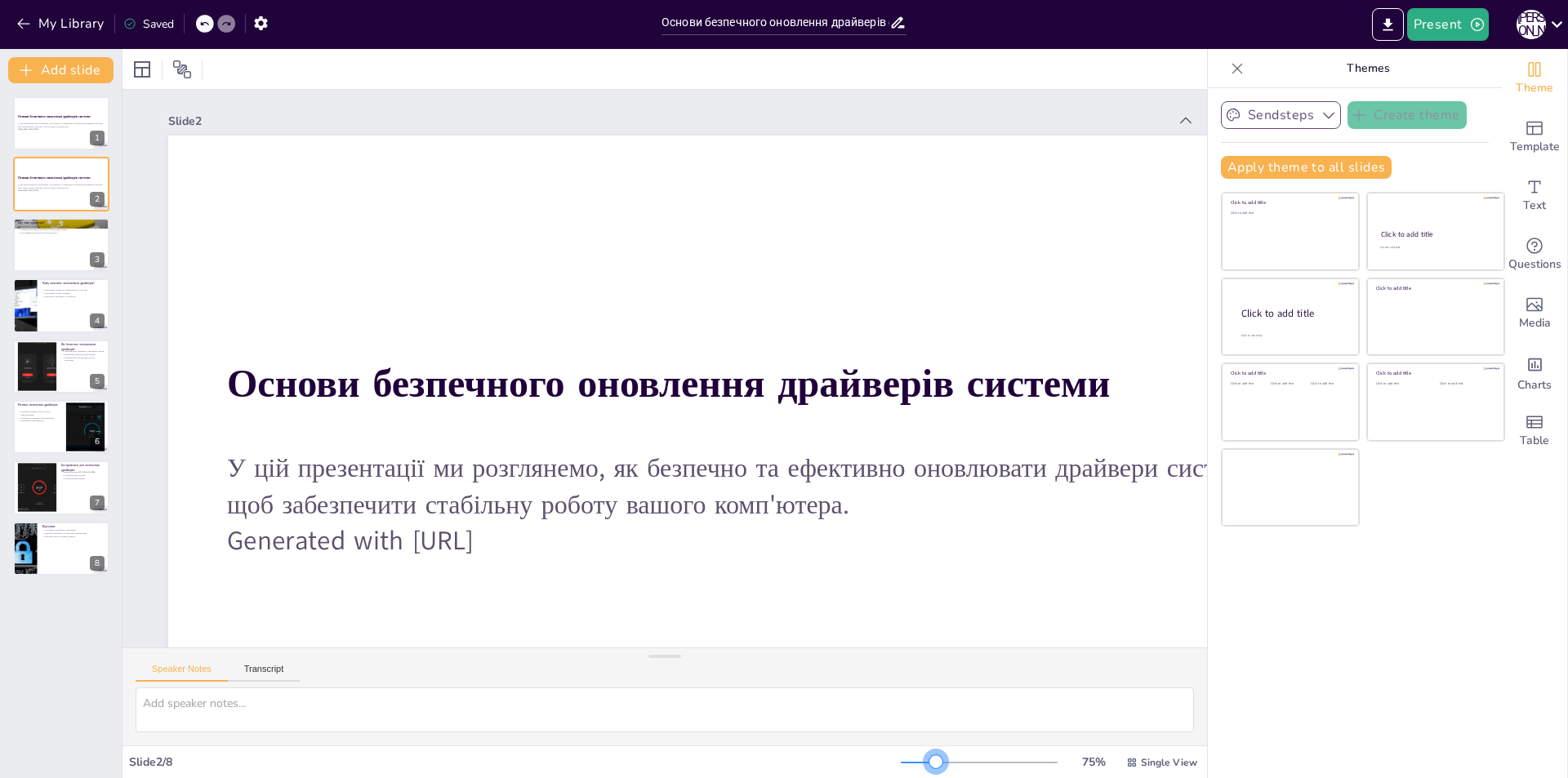
drag, startPoint x: 915, startPoint y: 760, endPoint x: 925, endPoint y: 765, distance: 11.2
click at [929, 765] on div at bounding box center [935, 761] width 13 height 13
